Goal: Task Accomplishment & Management: Use online tool/utility

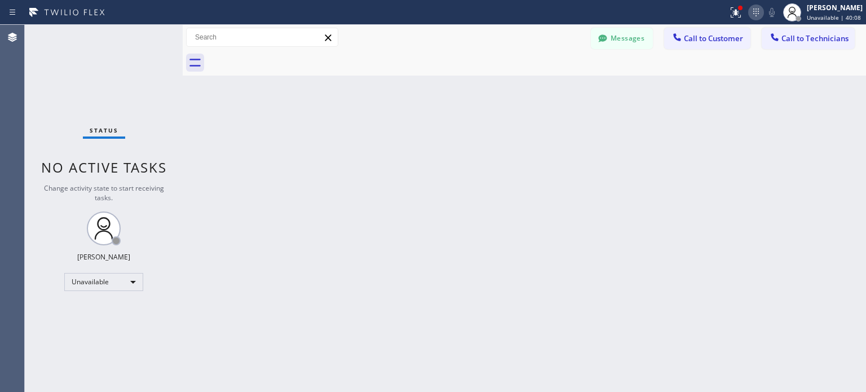
click at [758, 12] on icon at bounding box center [756, 13] width 14 height 14
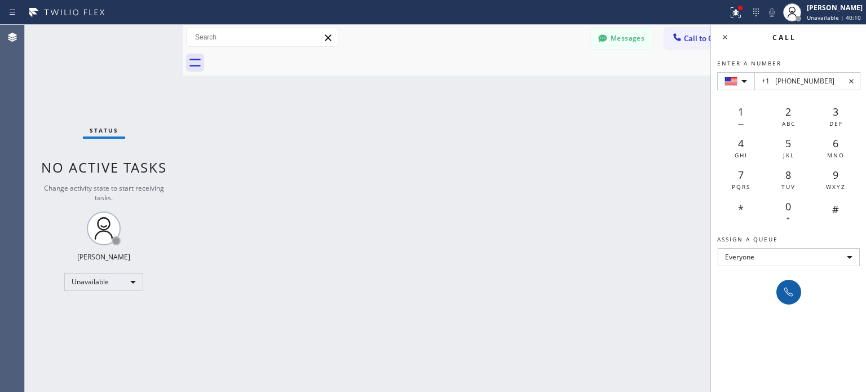
type input "+1 [PHONE_NUMBER]"
click at [789, 290] on icon at bounding box center [789, 292] width 14 height 14
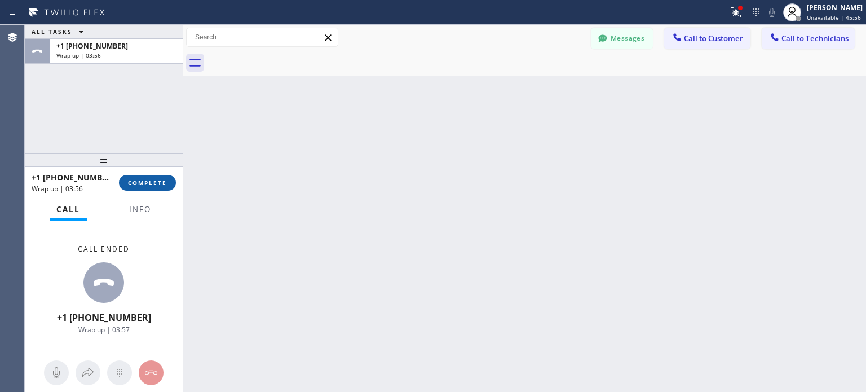
click at [157, 184] on span "COMPLETE" at bounding box center [147, 183] width 39 height 8
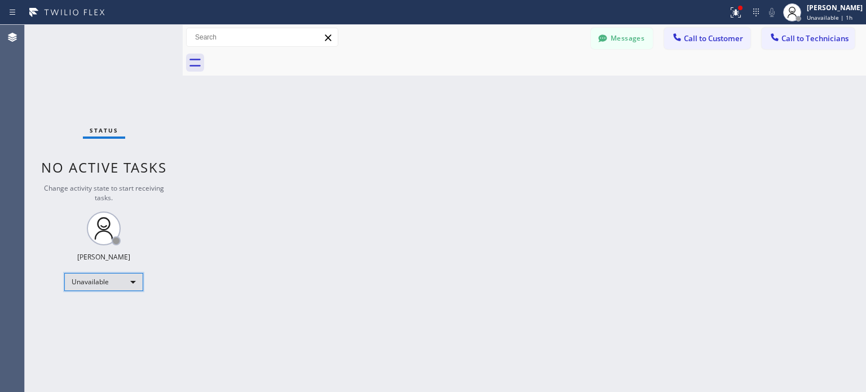
click at [131, 279] on div "Unavailable" at bounding box center [103, 282] width 79 height 18
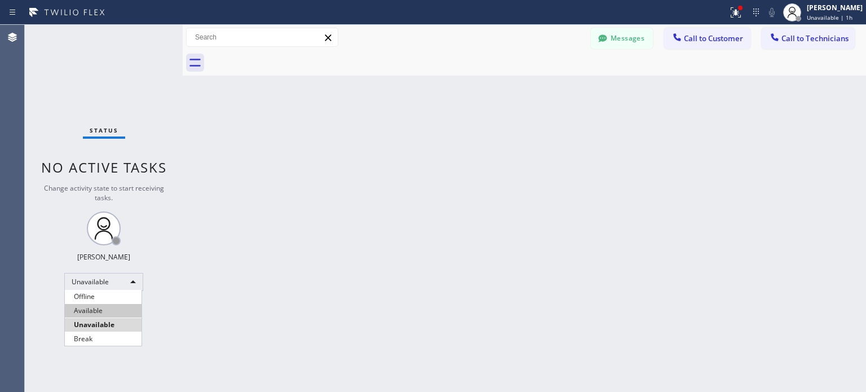
click at [118, 313] on li "Available" at bounding box center [103, 311] width 77 height 14
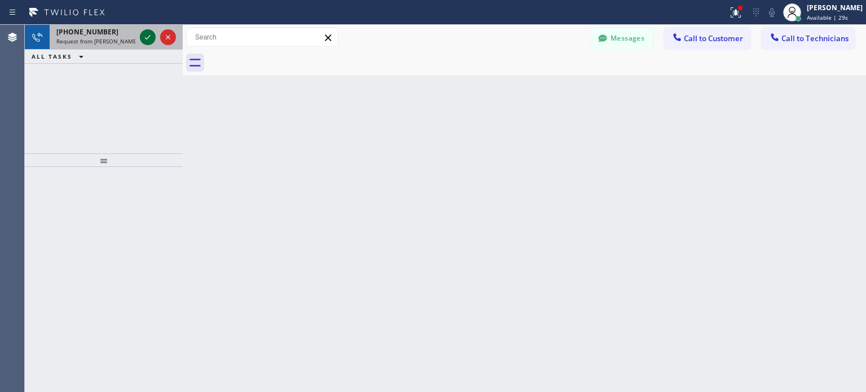
click at [147, 38] on icon at bounding box center [148, 37] width 6 height 5
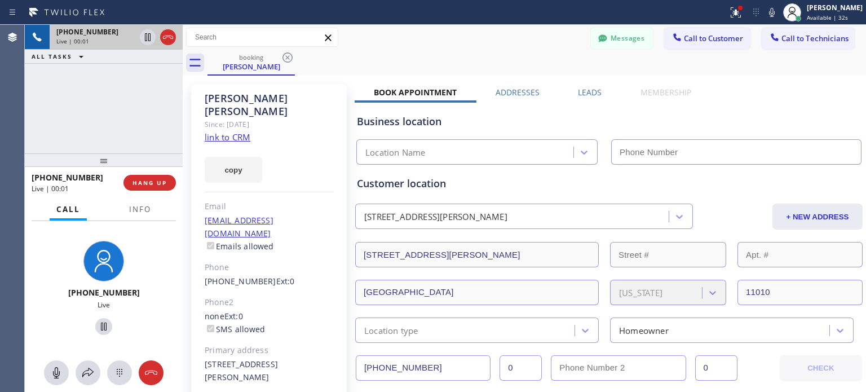
type input "[PHONE_NUMBER]"
click at [154, 184] on span "HANG UP" at bounding box center [150, 183] width 34 height 8
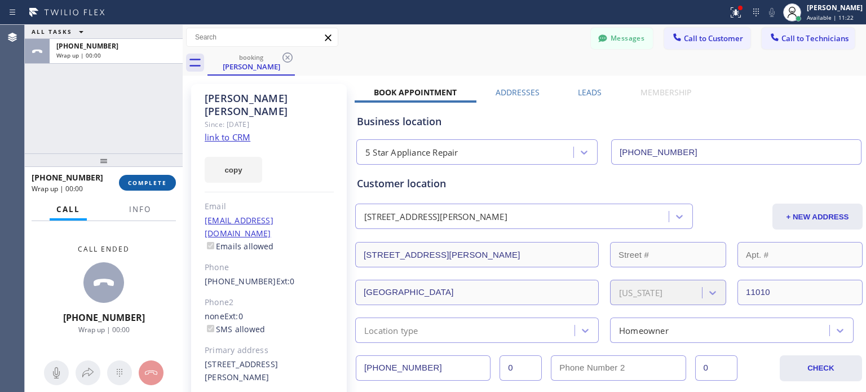
click at [152, 184] on span "COMPLETE" at bounding box center [147, 183] width 39 height 8
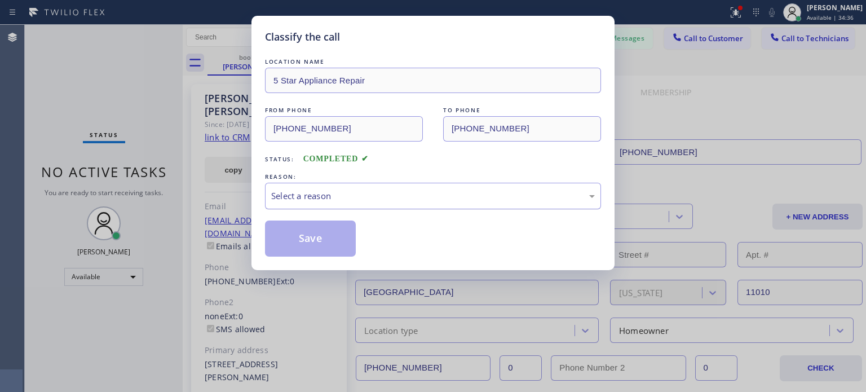
click at [354, 202] on div "Select a reason" at bounding box center [433, 196] width 336 height 27
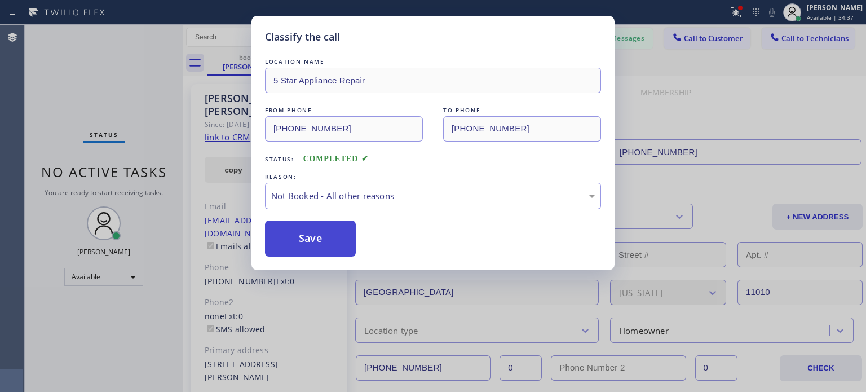
click at [332, 236] on button "Save" at bounding box center [310, 238] width 91 height 36
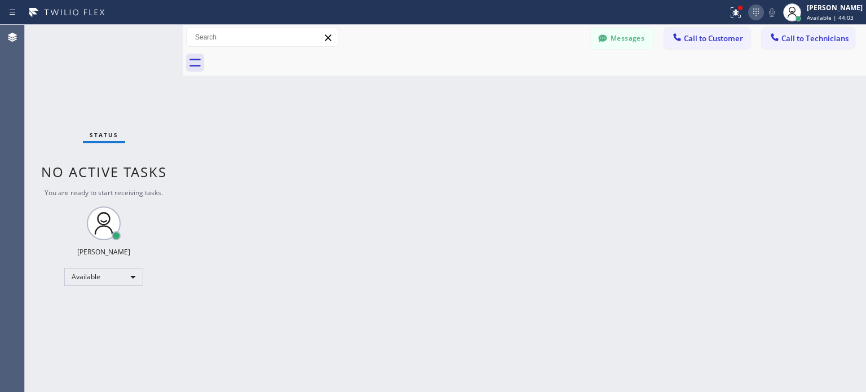
click at [752, 15] on icon at bounding box center [756, 13] width 14 height 14
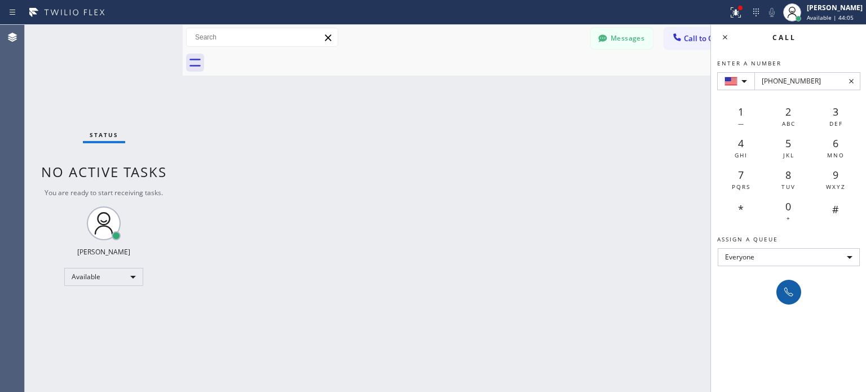
type input "[PHONE_NUMBER]"
click at [789, 290] on icon at bounding box center [789, 292] width 14 height 14
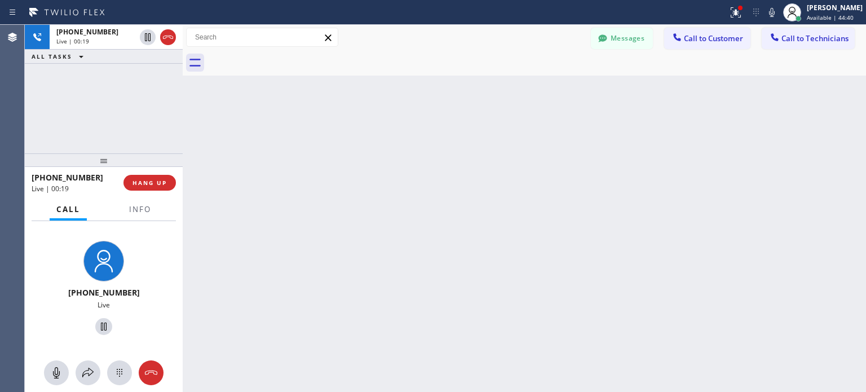
click at [164, 196] on div "[PHONE_NUMBER] Live | 00:19 HANG UP" at bounding box center [104, 182] width 144 height 29
click at [161, 192] on div "[PHONE_NUMBER] Live | 00:19 HANG UP" at bounding box center [104, 182] width 144 height 29
click at [158, 183] on span "HANG UP" at bounding box center [150, 183] width 34 height 8
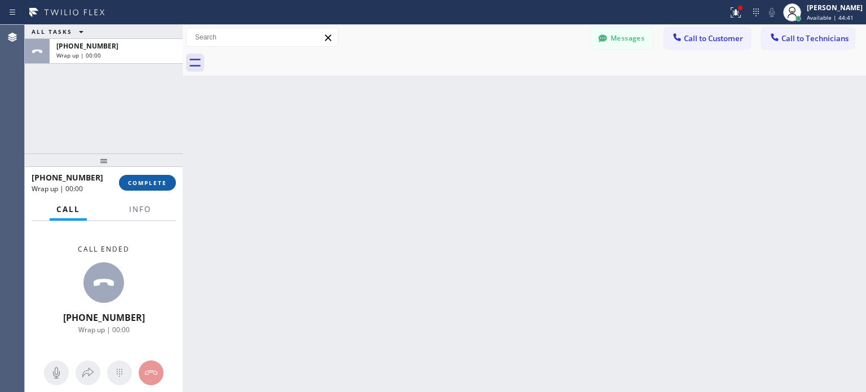
click at [136, 180] on span "COMPLETE" at bounding box center [147, 183] width 39 height 8
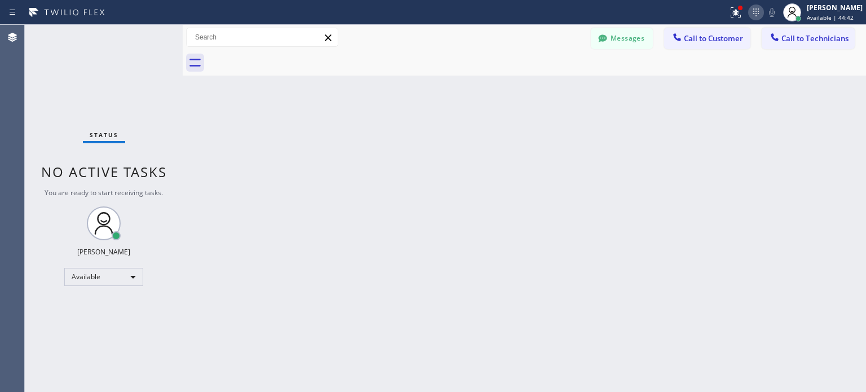
click at [753, 7] on icon at bounding box center [756, 13] width 14 height 14
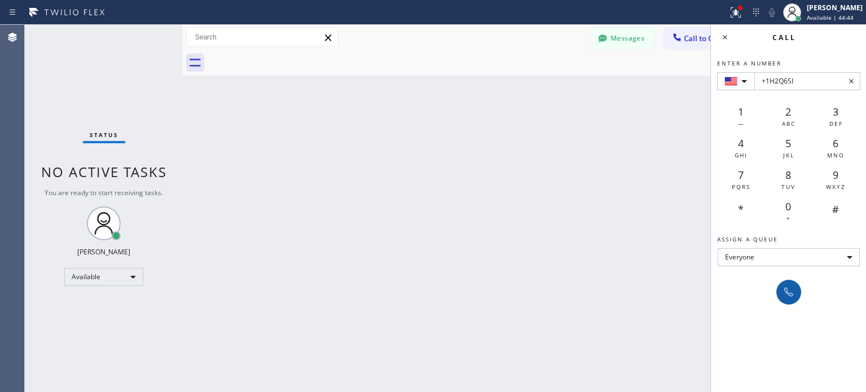
type input "+1H2Q6SI"
click at [788, 294] on icon at bounding box center [788, 292] width 9 height 9
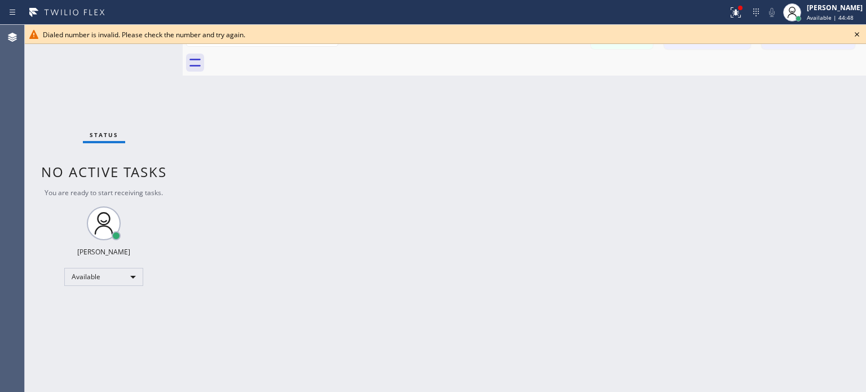
click at [862, 36] on icon at bounding box center [857, 35] width 14 height 14
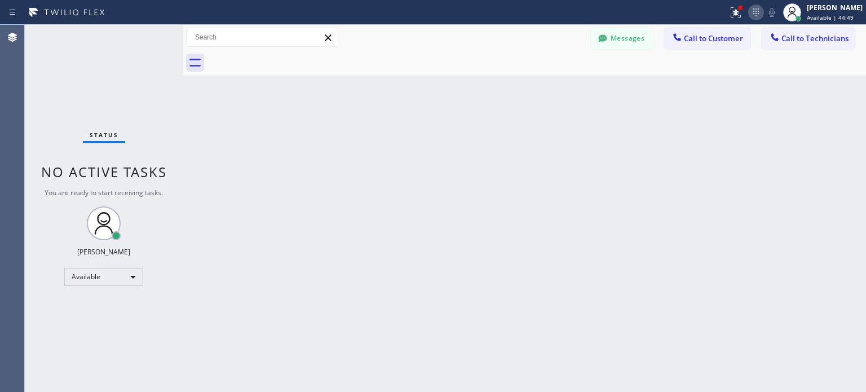
click at [754, 8] on icon at bounding box center [756, 13] width 14 height 14
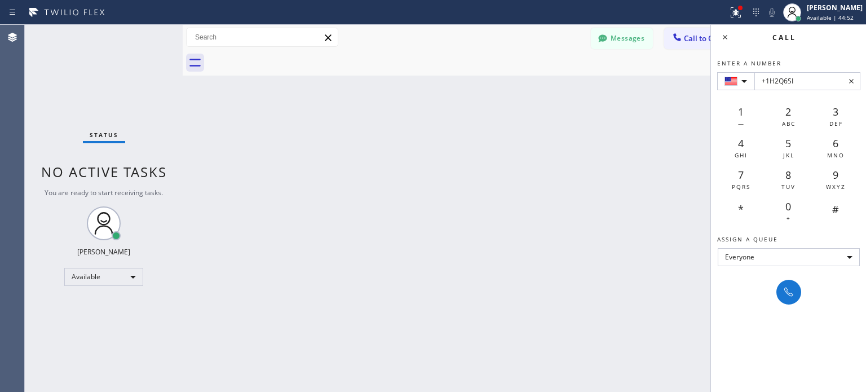
type input "+1H2Q6SI"
click at [851, 78] on icon at bounding box center [852, 81] width 14 height 14
click at [628, 153] on div "Back to Dashboard Change Sender ID Customers Technicians [PERSON_NAME] [DATE] 0…" at bounding box center [524, 208] width 683 height 367
click at [752, 20] on div "Status report Issues detected These issues could affect your workflow. Please c…" at bounding box center [794, 12] width 143 height 25
click at [752, 17] on icon at bounding box center [756, 13] width 14 height 14
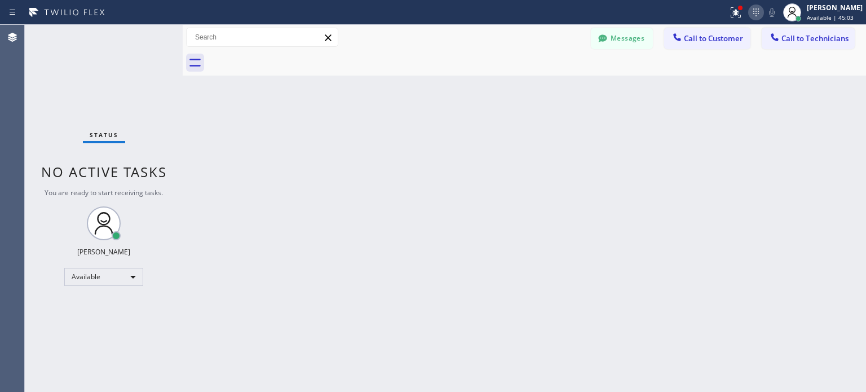
click at [753, 17] on icon at bounding box center [756, 13] width 14 height 14
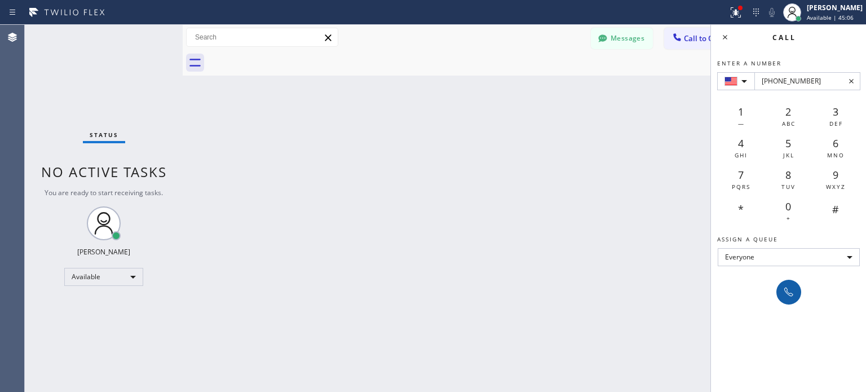
type input "[PHONE_NUMBER]"
click at [787, 292] on icon at bounding box center [789, 292] width 14 height 14
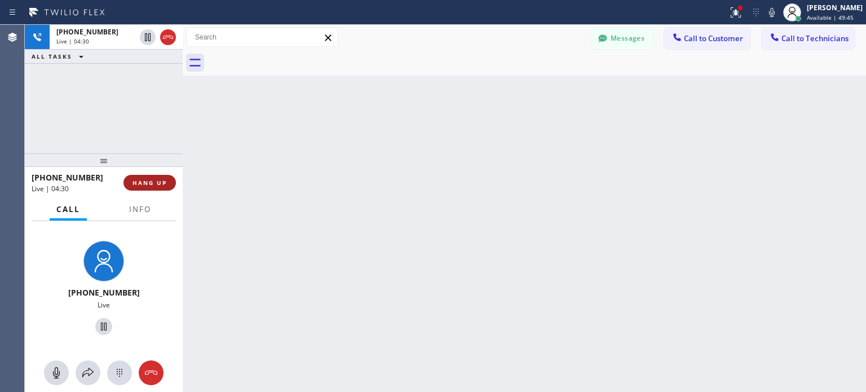
click at [140, 184] on span "HANG UP" at bounding box center [150, 183] width 34 height 8
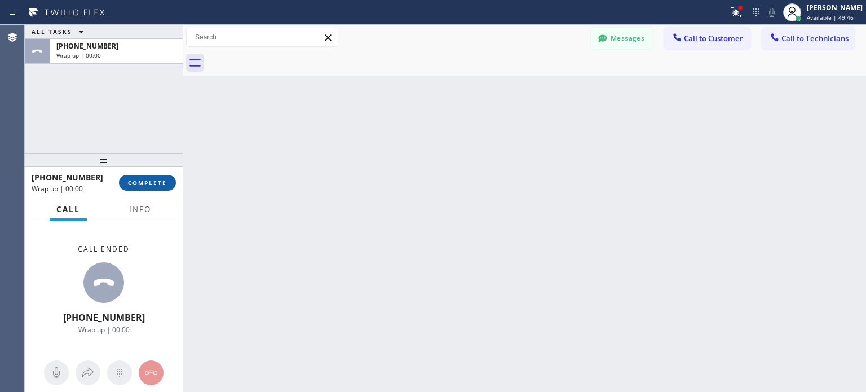
click at [157, 179] on span "COMPLETE" at bounding box center [147, 183] width 39 height 8
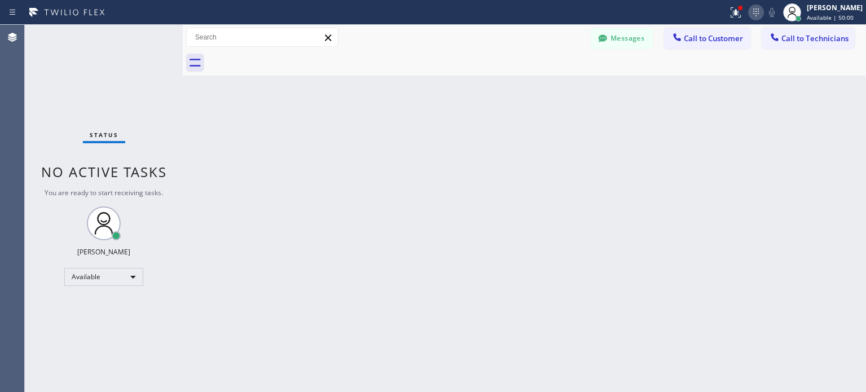
click at [754, 11] on icon at bounding box center [756, 13] width 14 height 14
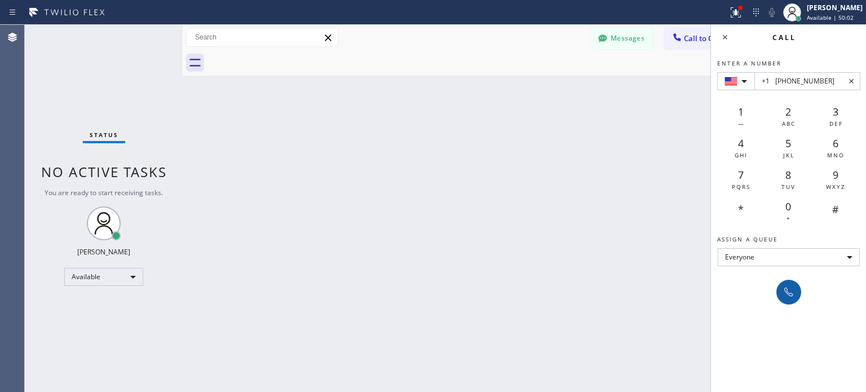
type input "+1 [PHONE_NUMBER]"
click at [796, 293] on button at bounding box center [788, 292] width 25 height 25
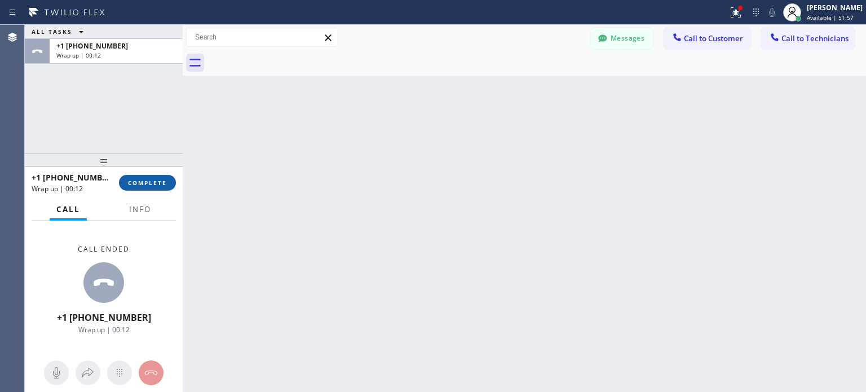
click at [149, 182] on span "COMPLETE" at bounding box center [147, 183] width 39 height 8
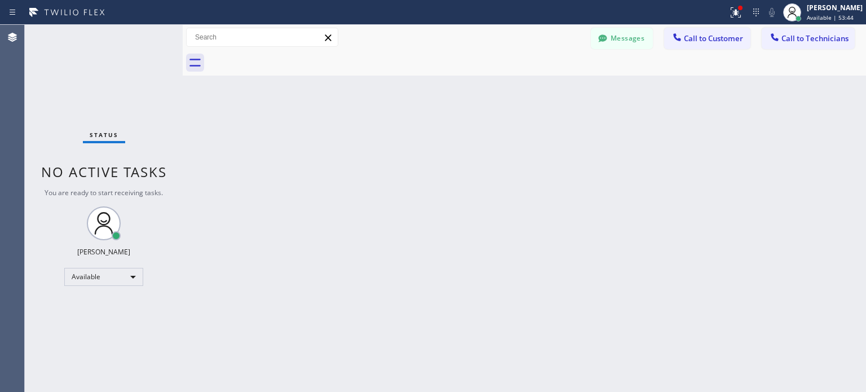
click at [749, 5] on div "Status report Issues detected These issues could affect your workflow. Please c…" at bounding box center [794, 12] width 143 height 25
click at [751, 6] on icon at bounding box center [756, 13] width 14 height 14
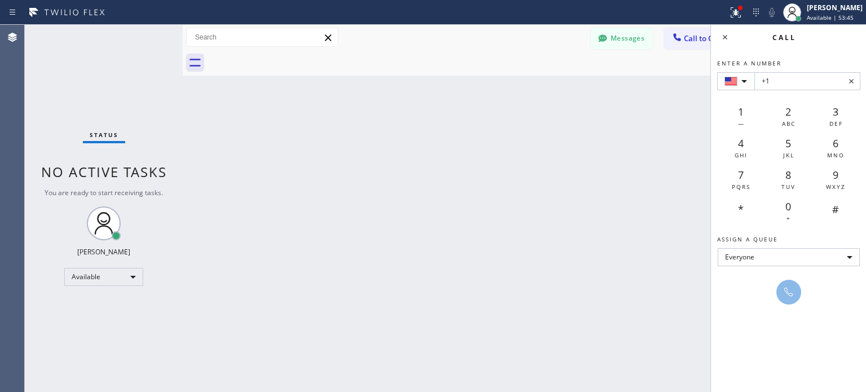
click at [804, 78] on input "+1" at bounding box center [807, 81] width 106 height 18
type input "+1 [PHONE_NUMBER]"
click at [791, 293] on icon at bounding box center [789, 292] width 14 height 14
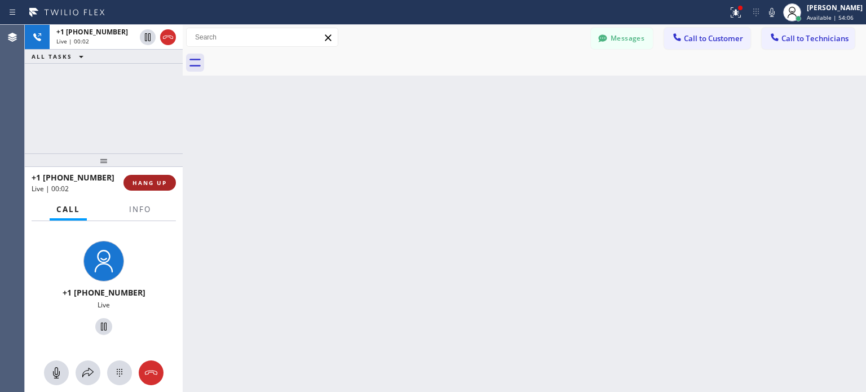
click at [162, 185] on span "HANG UP" at bounding box center [150, 183] width 34 height 8
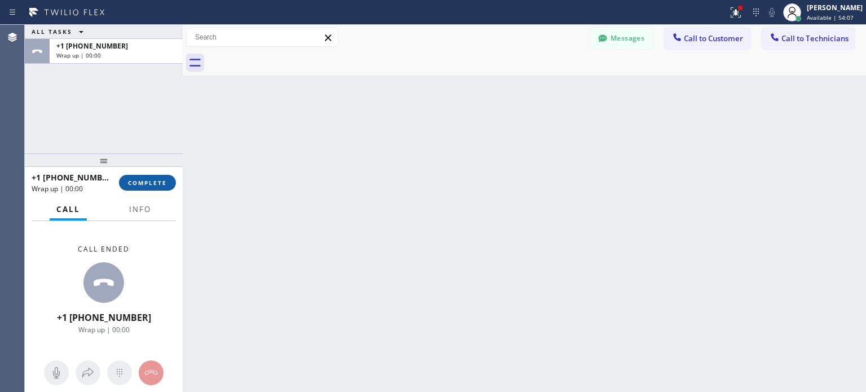
click at [142, 184] on span "COMPLETE" at bounding box center [147, 183] width 39 height 8
